Goal: Task Accomplishment & Management: Manage account settings

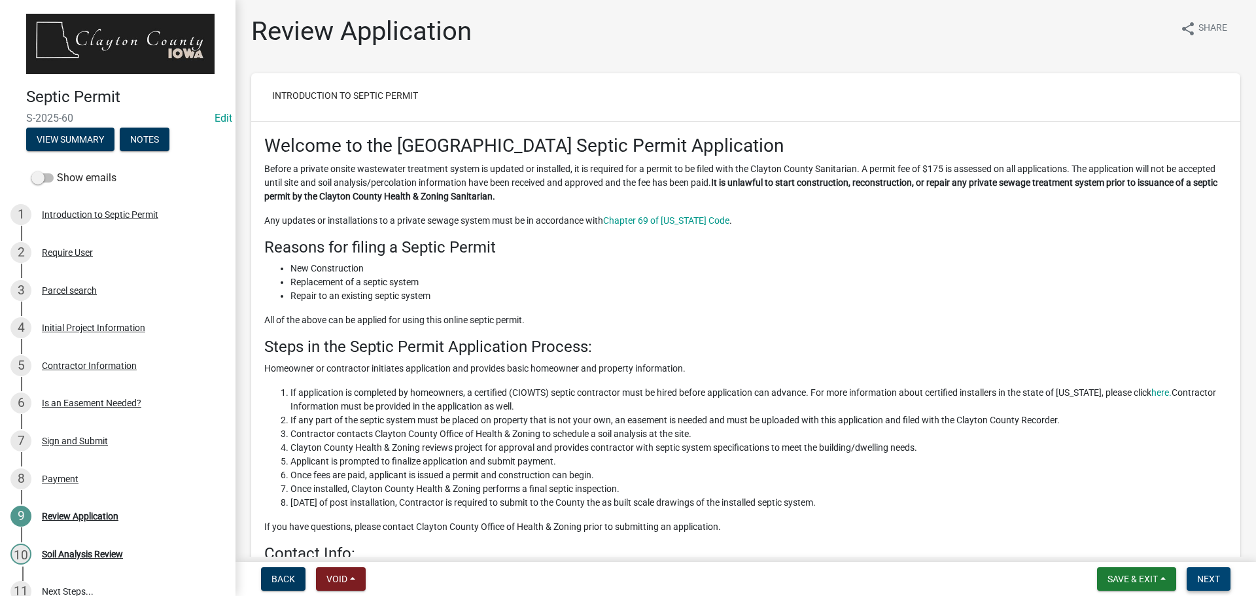
click at [1203, 581] on span "Next" at bounding box center [1208, 578] width 23 height 10
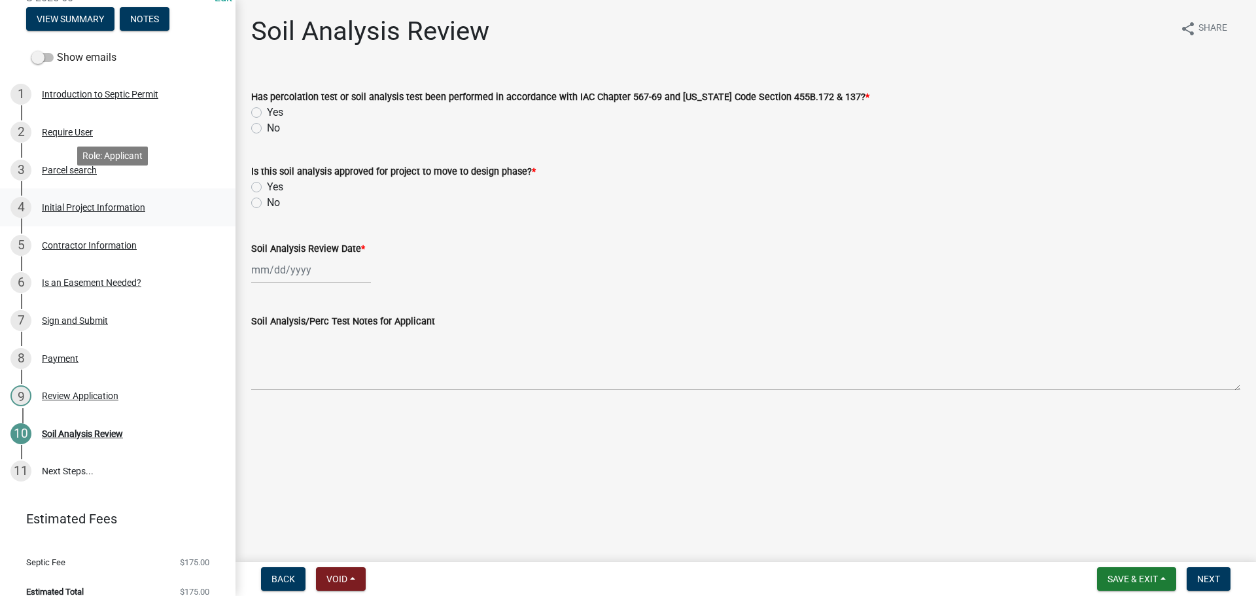
scroll to position [133, 0]
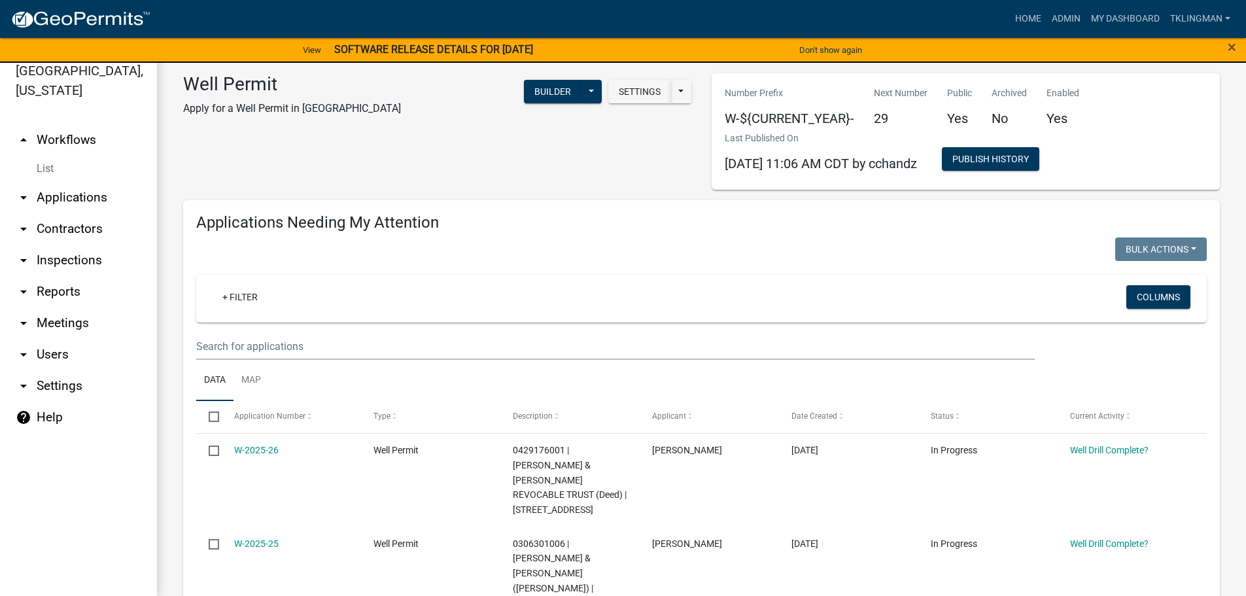
scroll to position [1191, 0]
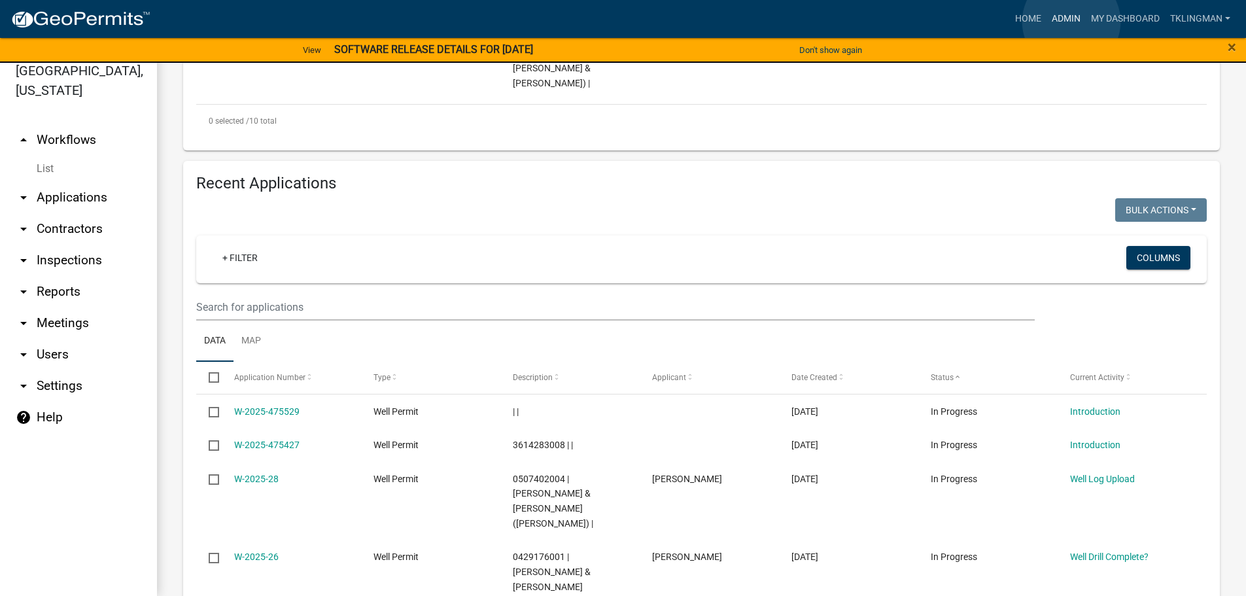
click at [1071, 22] on link "Admin" at bounding box center [1065, 19] width 39 height 25
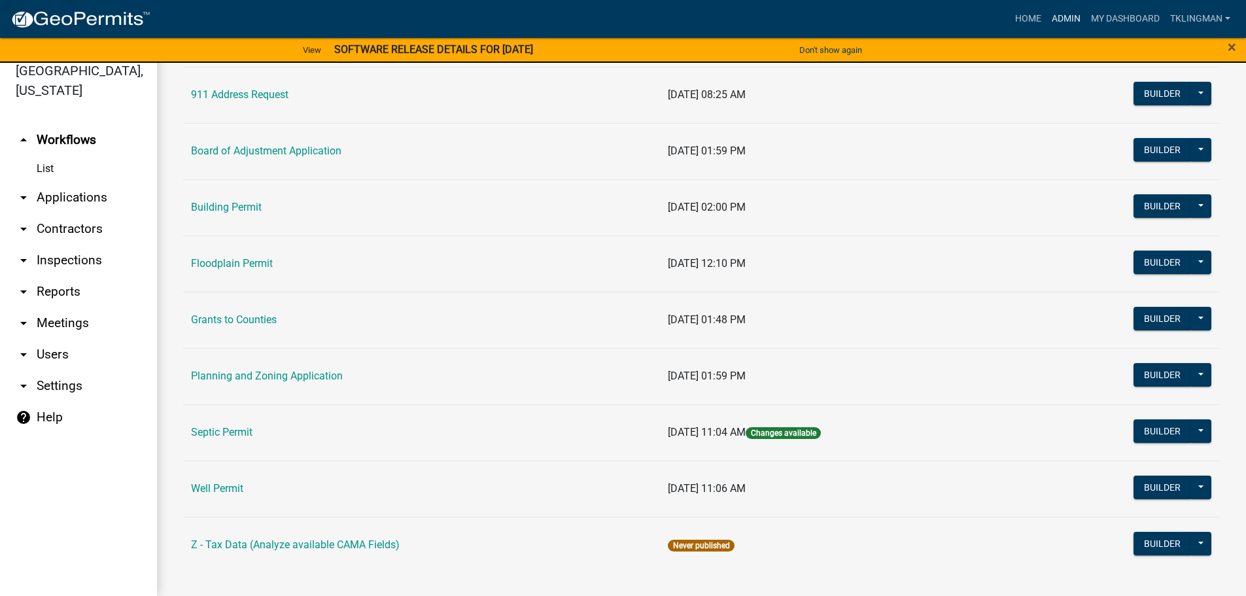
scroll to position [126, 0]
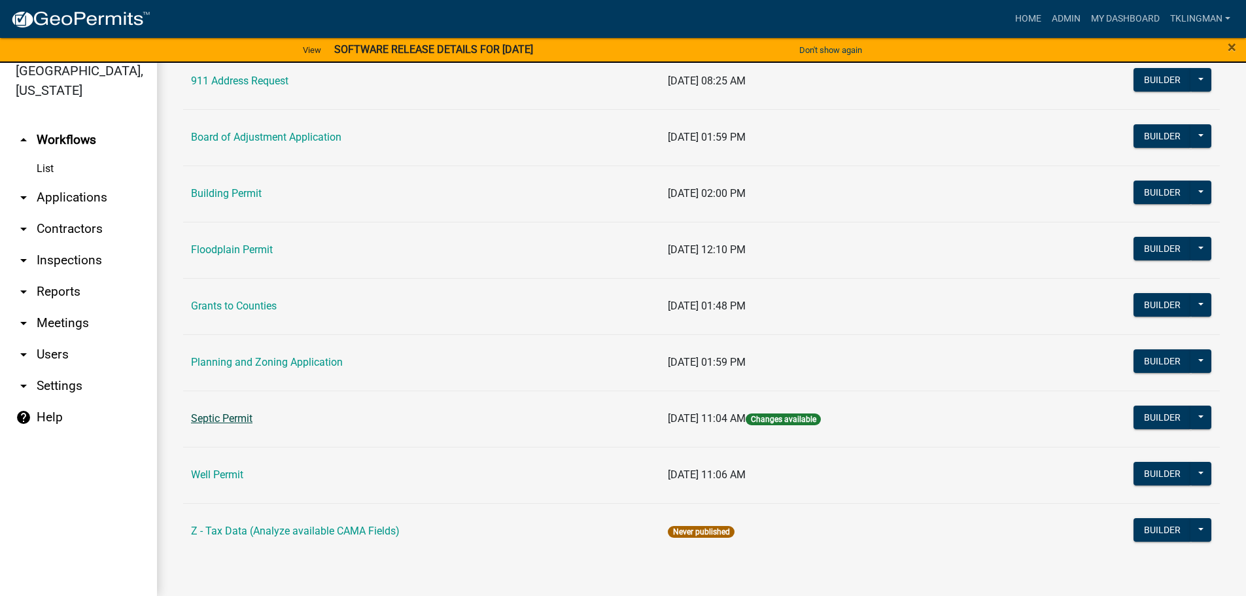
click at [231, 419] on link "Septic Permit" at bounding box center [221, 418] width 61 height 12
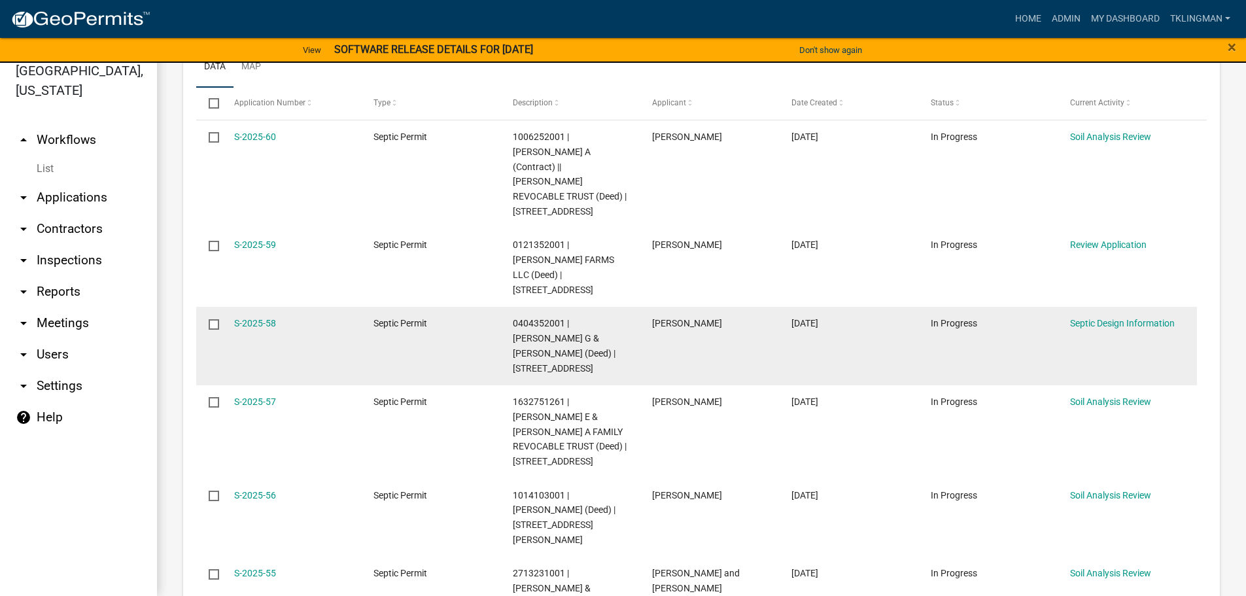
scroll to position [458, 0]
